Goal: Task Accomplishment & Management: Manage account settings

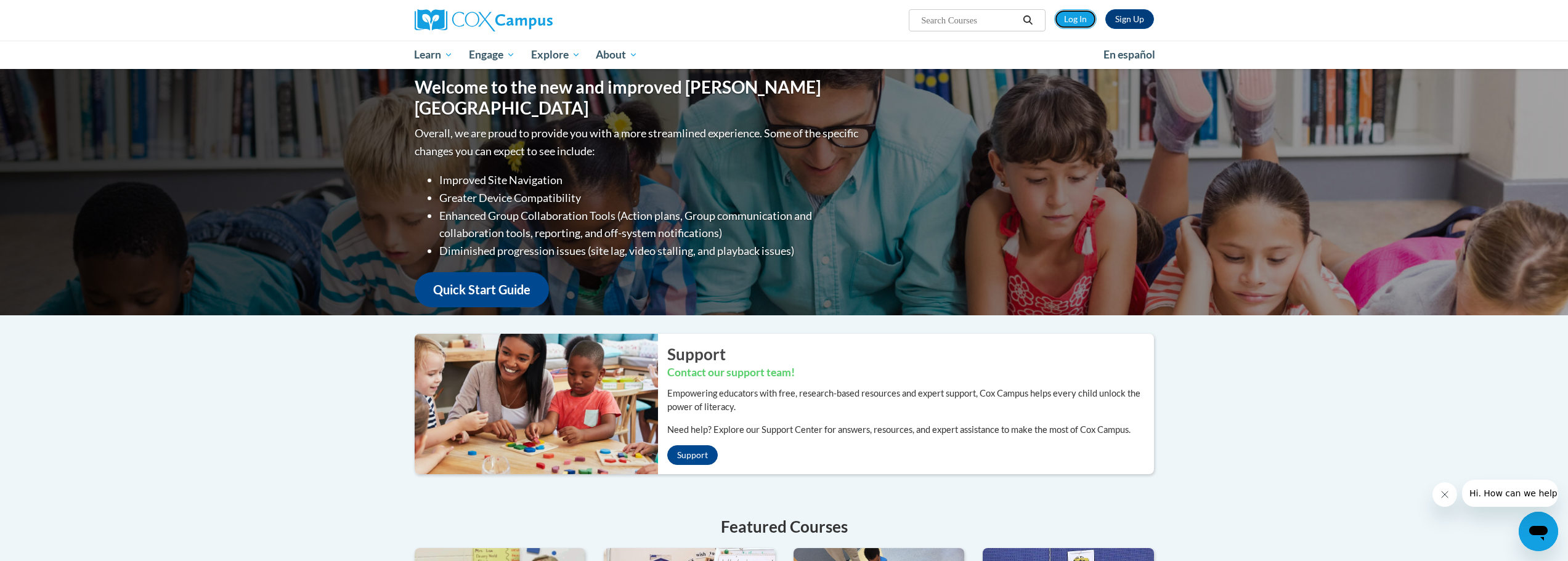
click at [1074, 17] on link "Log In" at bounding box center [1076, 19] width 42 height 20
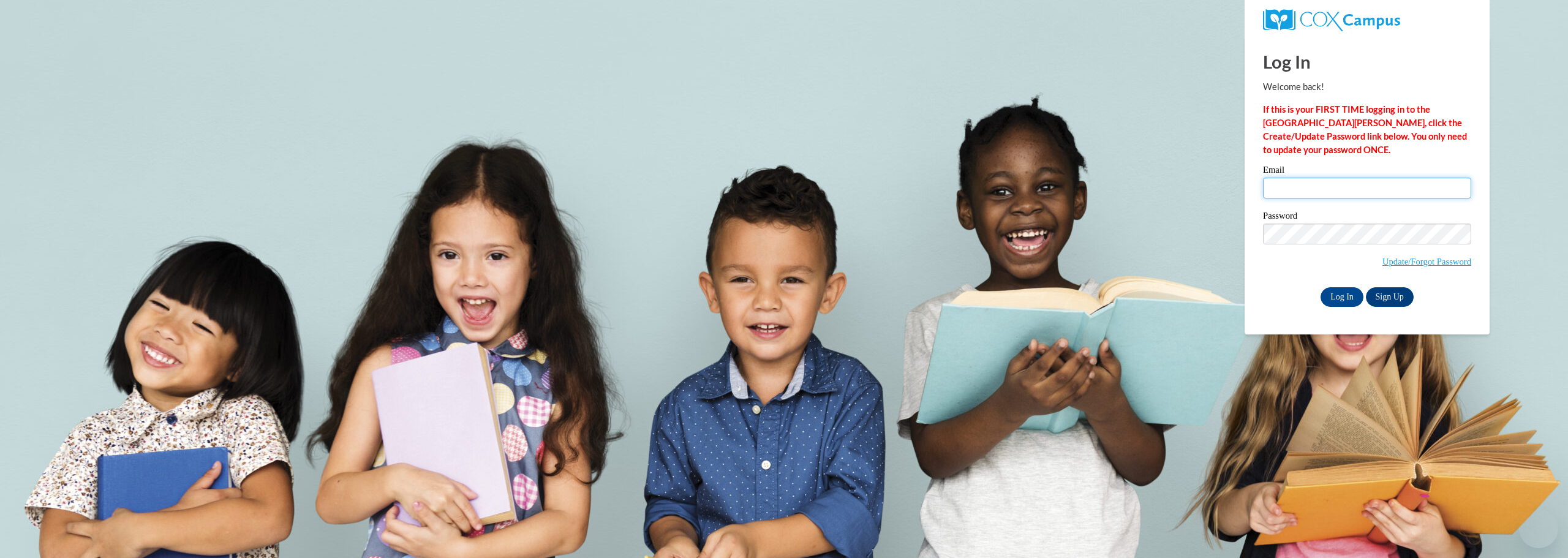
type input "[EMAIL_ADDRESS][DOMAIN_NAME]"
drag, startPoint x: 1381, startPoint y: 188, endPoint x: 1240, endPoint y: 190, distance: 141.0
click at [1240, 190] on body "Log In Welcome back! If this is your FIRST TIME logging in to the NEW Cox Campu…" at bounding box center [784, 279] width 1568 height 558
click at [1357, 190] on input "admin@agile.net" at bounding box center [1368, 188] width 208 height 21
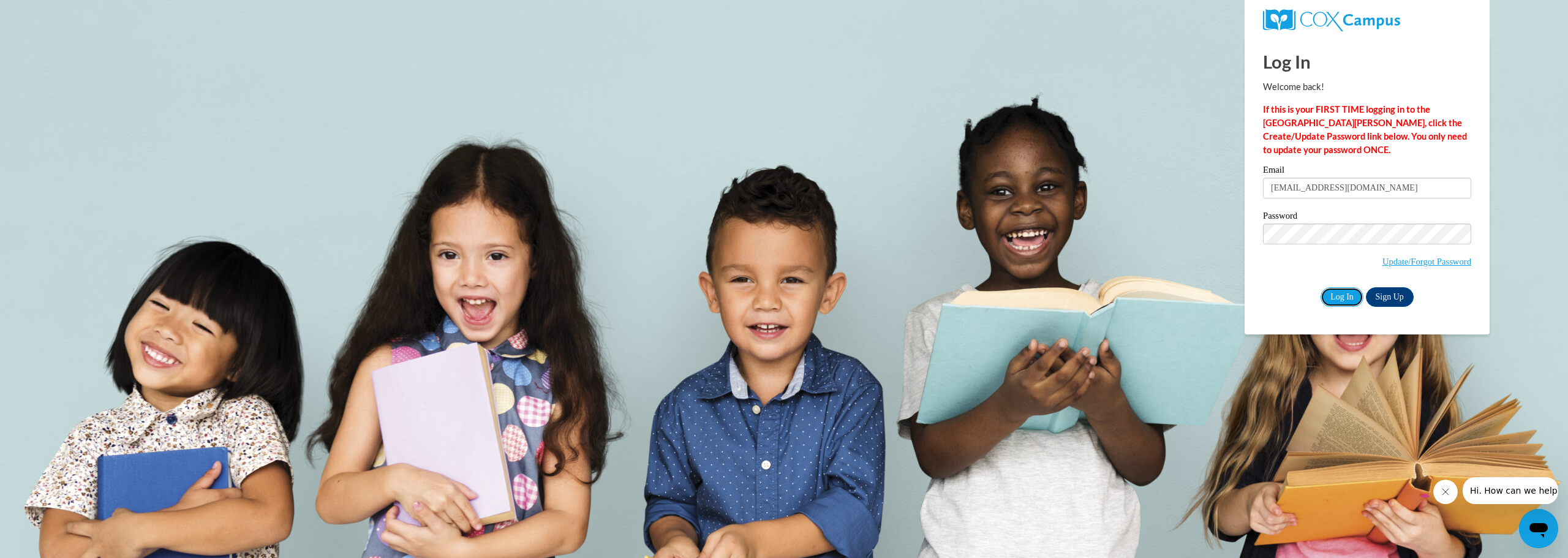
click at [1347, 294] on input "Log In" at bounding box center [1342, 297] width 43 height 19
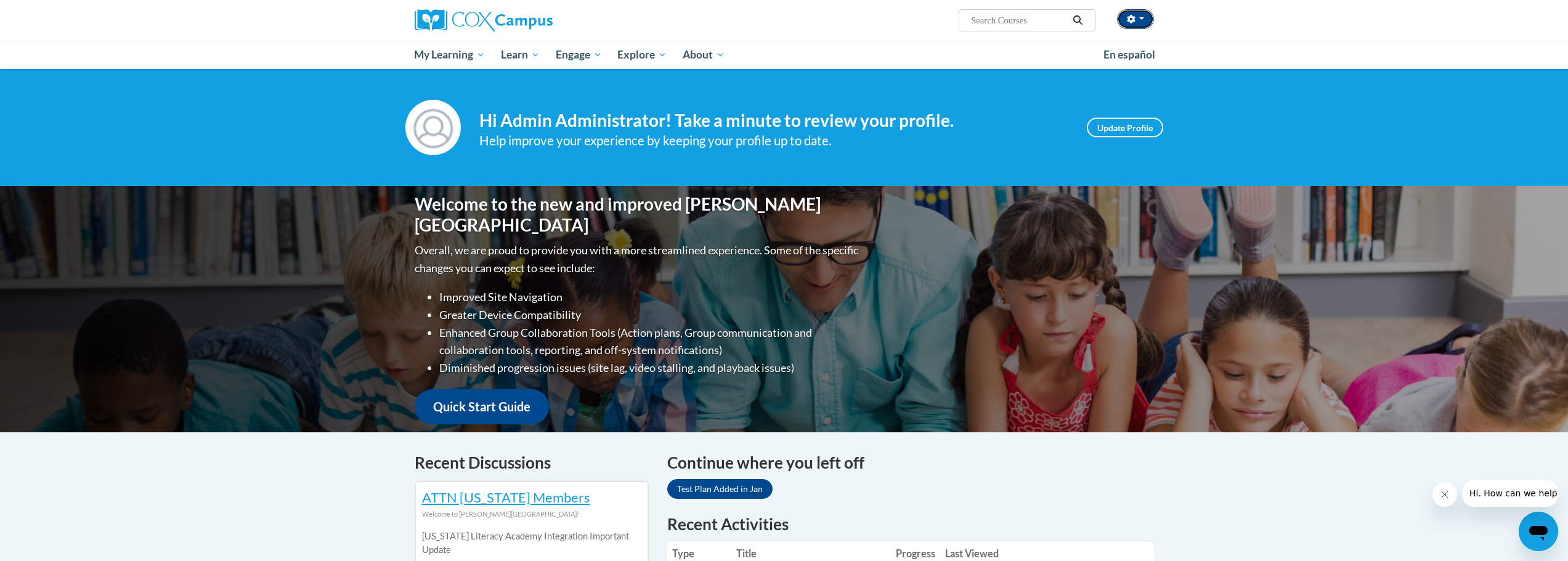
click at [1143, 19] on span "button" at bounding box center [1142, 18] width 5 height 2
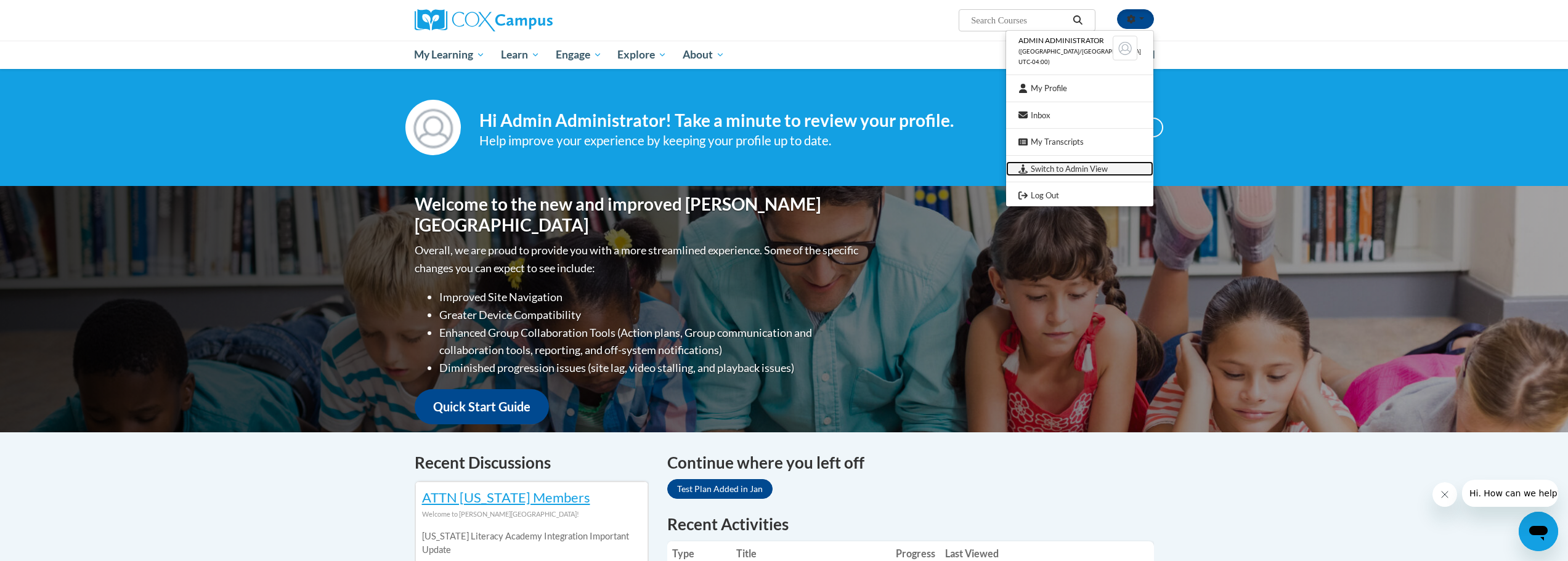
click at [1083, 167] on link "Switch to Admin View" at bounding box center [1079, 170] width 147 height 16
